Goal: Information Seeking & Learning: Learn about a topic

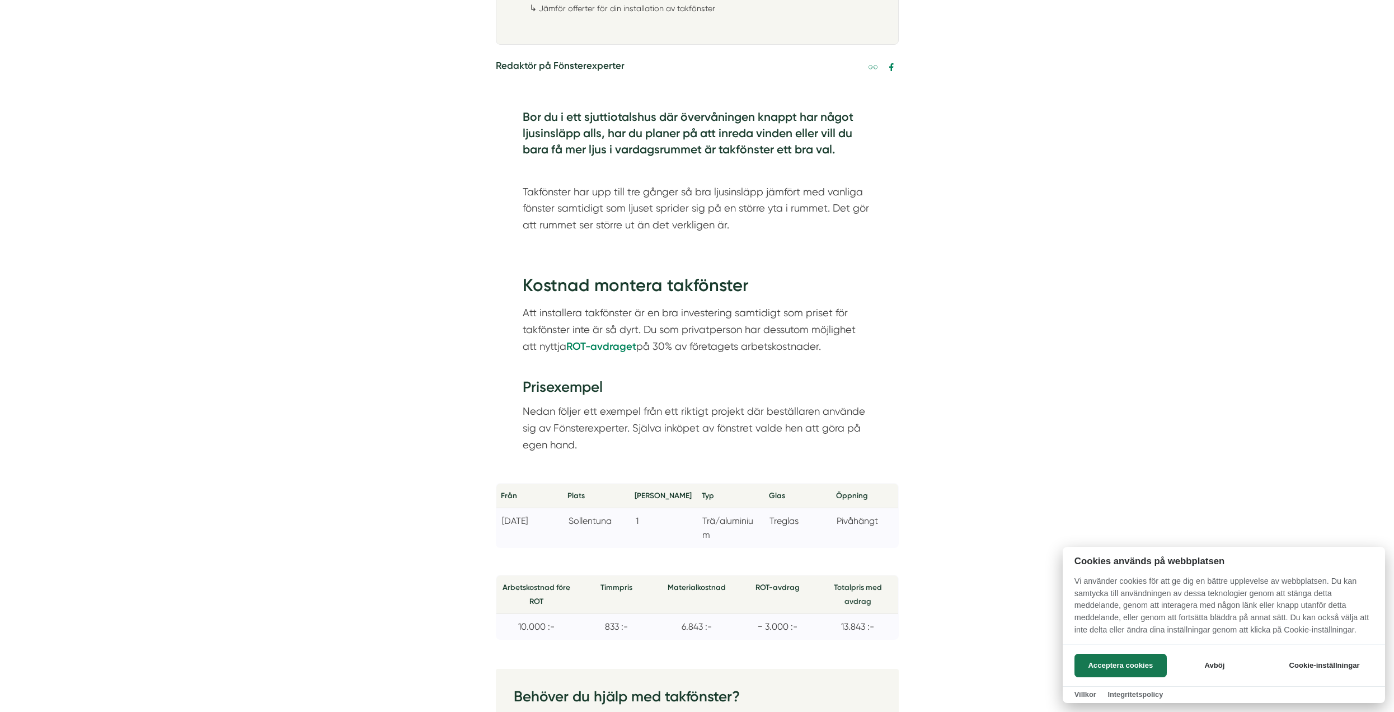
scroll to position [783, 0]
click at [1138, 663] on button "Acceptera cookies" at bounding box center [1120, 664] width 92 height 23
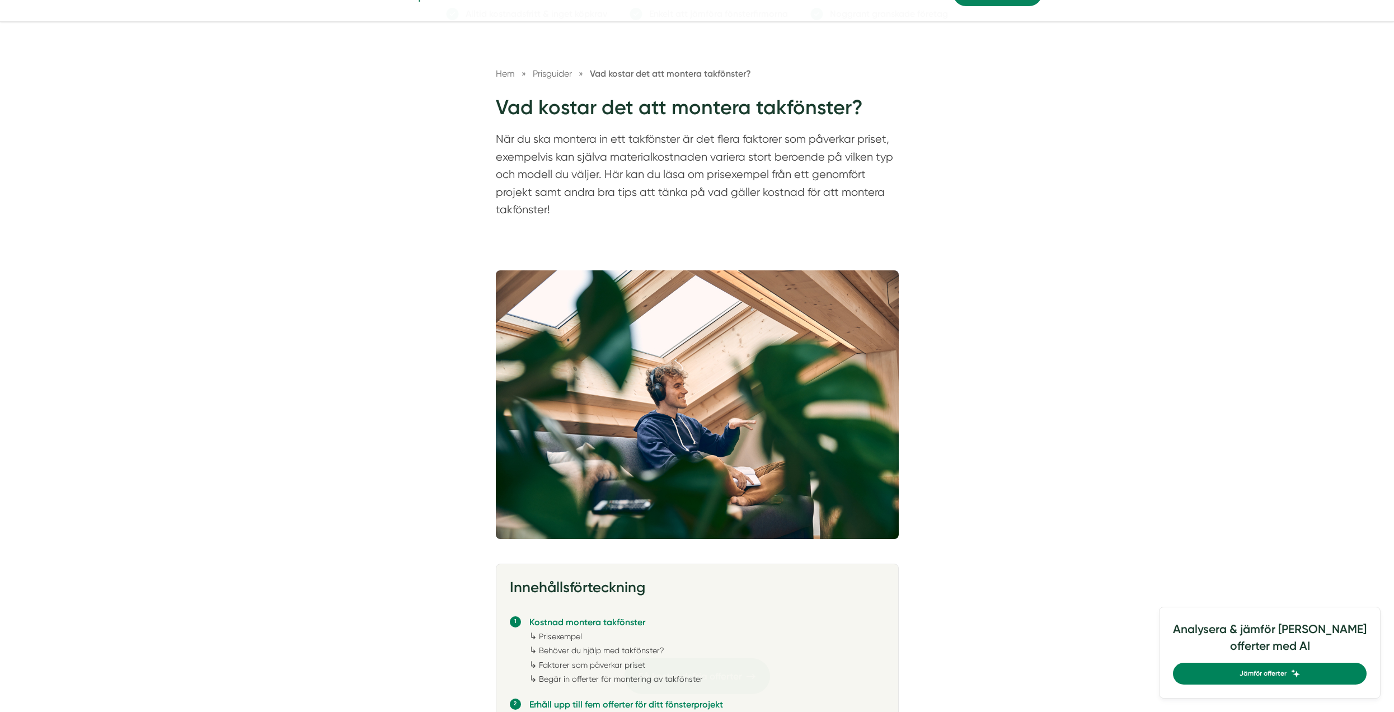
scroll to position [0, 0]
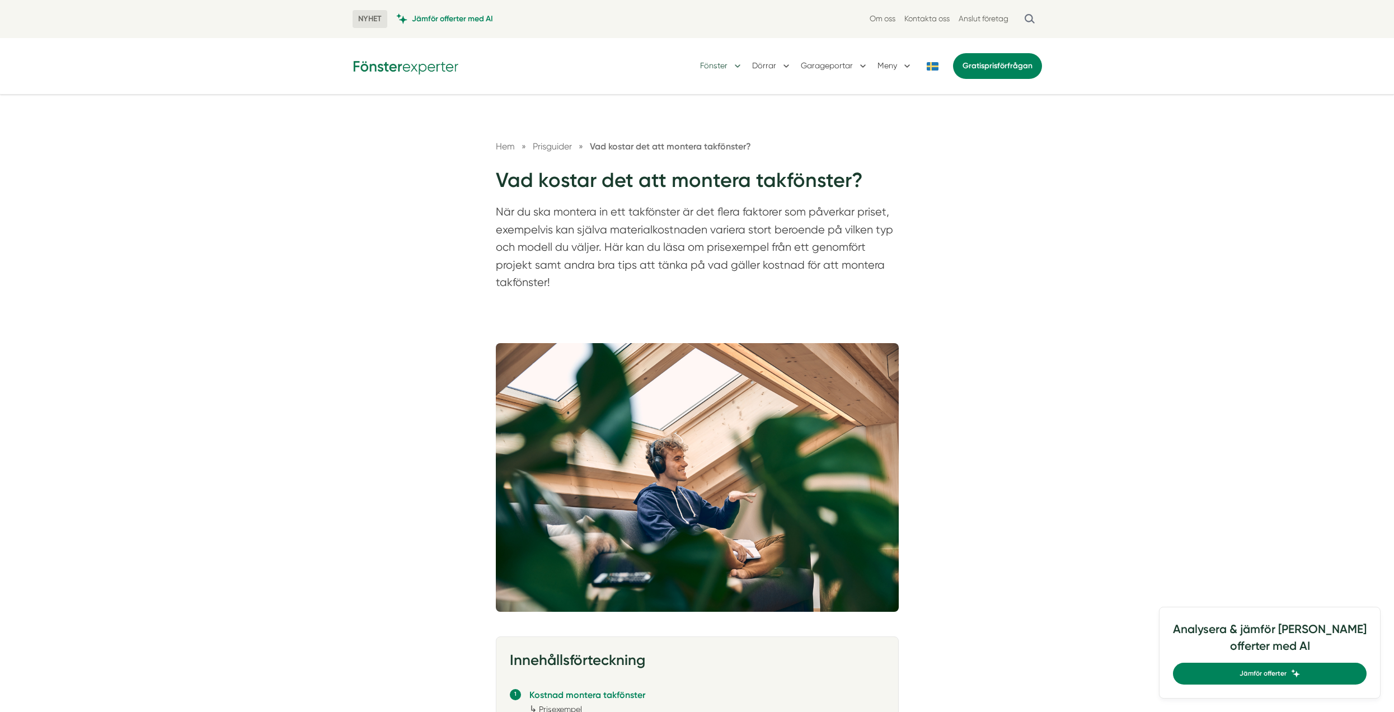
click at [731, 65] on button "Fönster" at bounding box center [721, 65] width 43 height 29
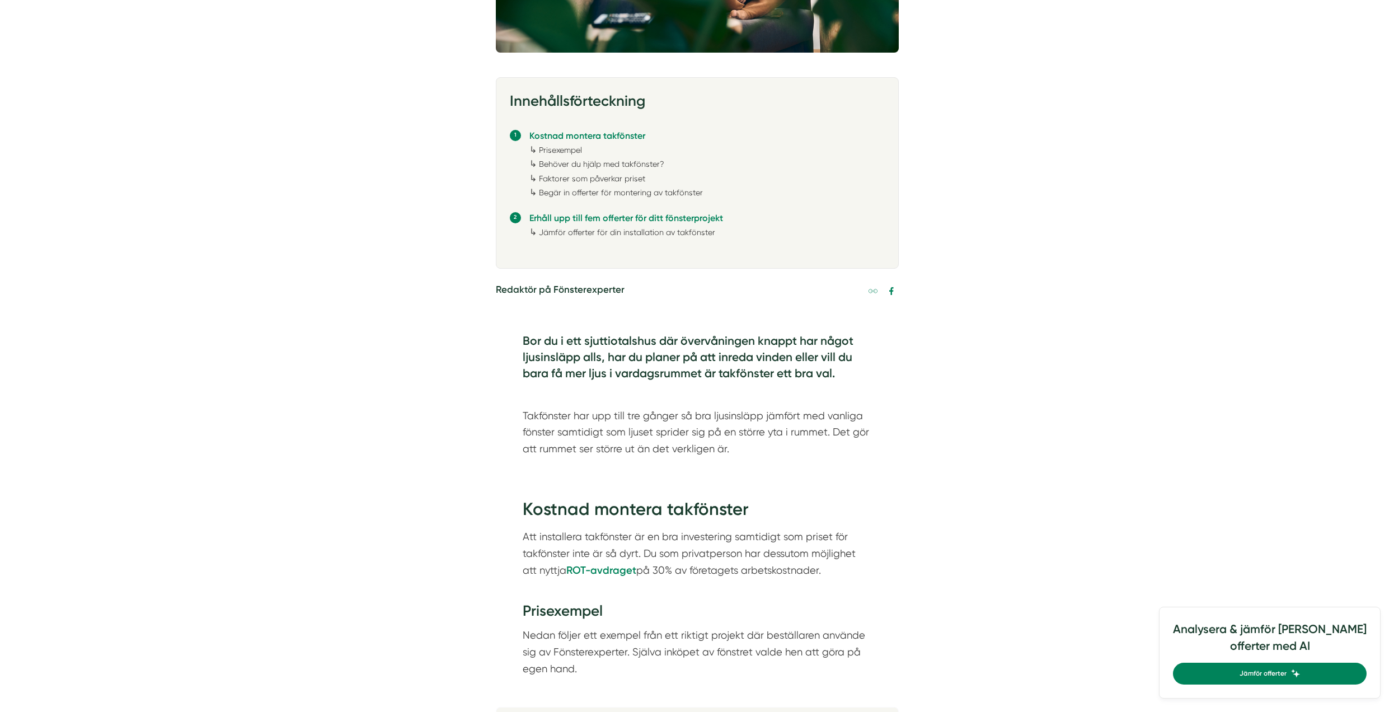
scroll to position [559, 0]
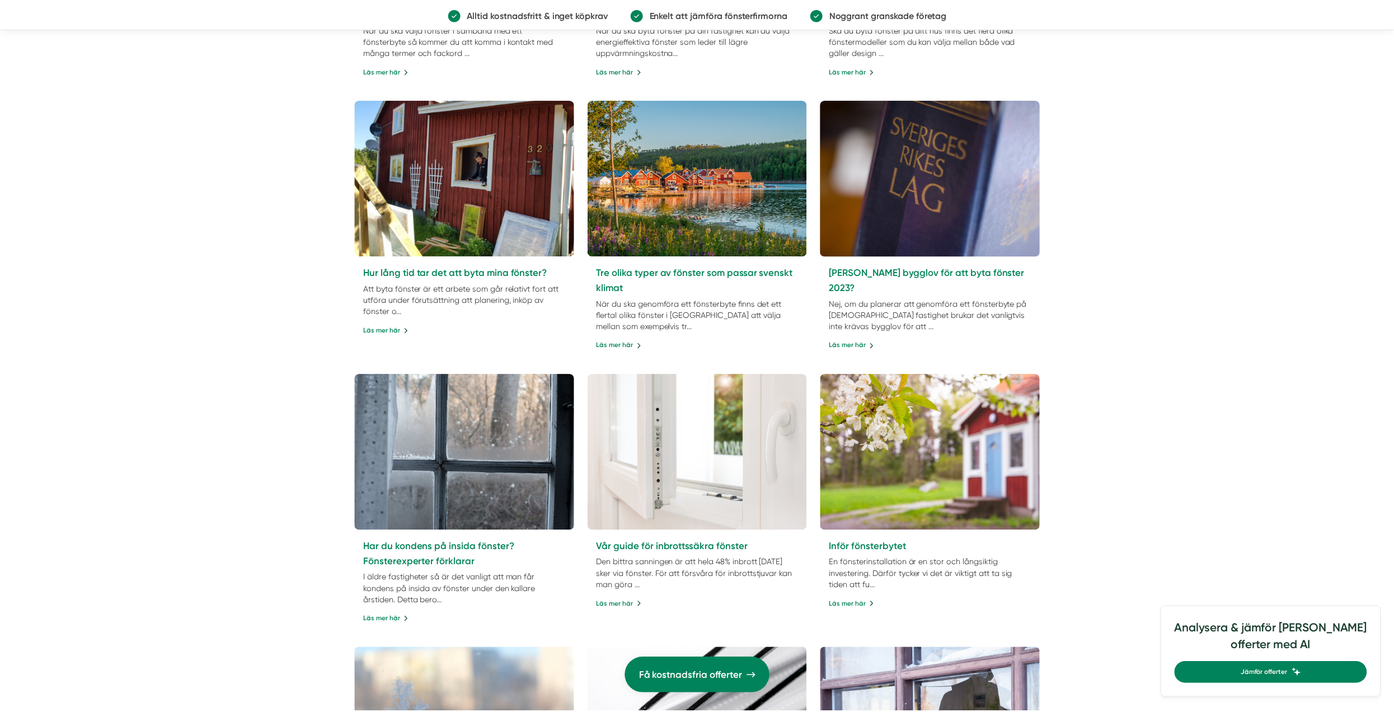
scroll to position [1566, 0]
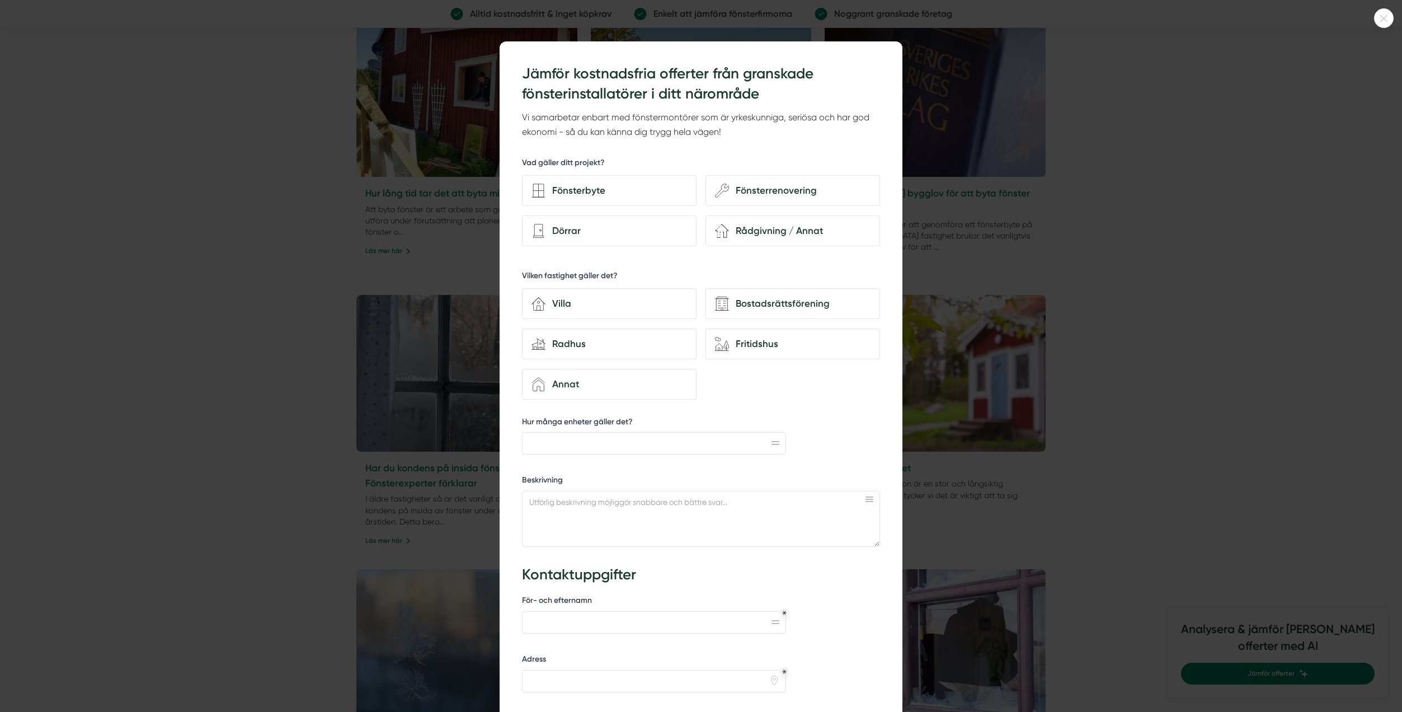
click at [1114, 210] on div at bounding box center [701, 356] width 1402 height 712
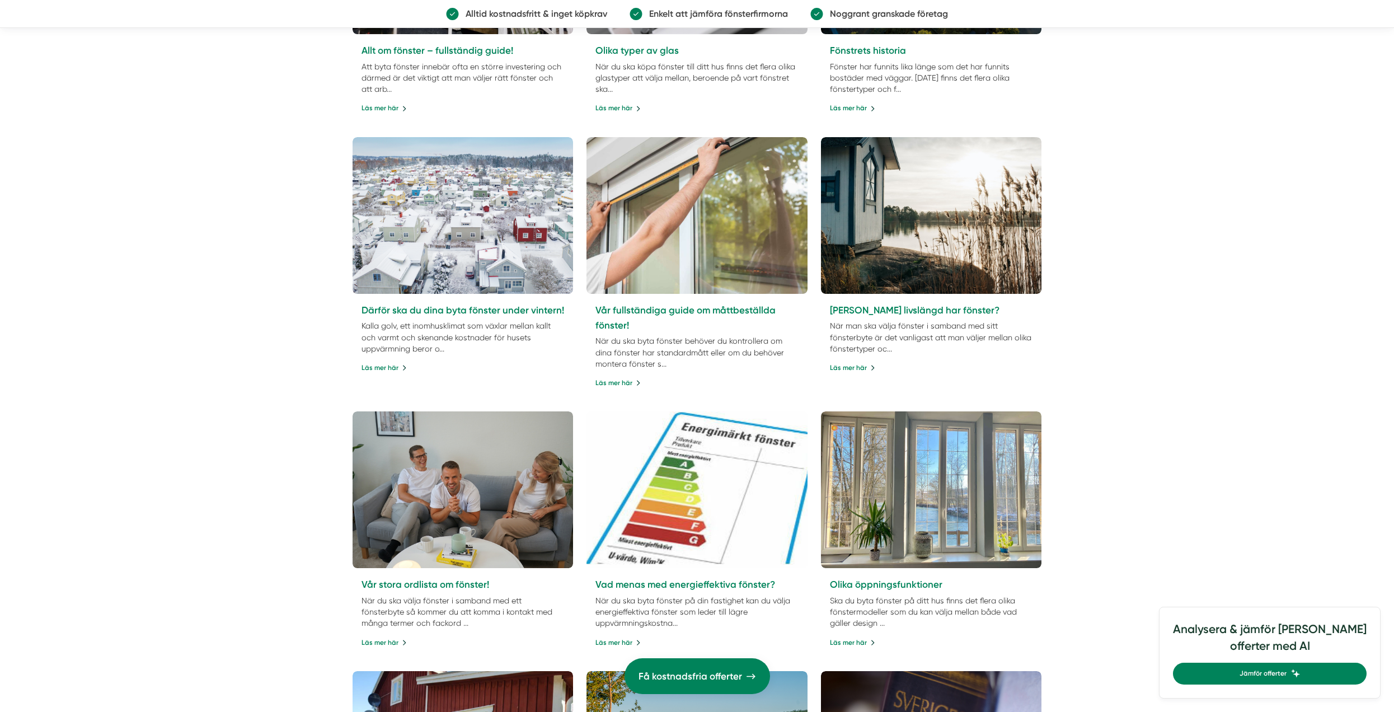
scroll to position [895, 0]
